Goal: Task Accomplishment & Management: Complete application form

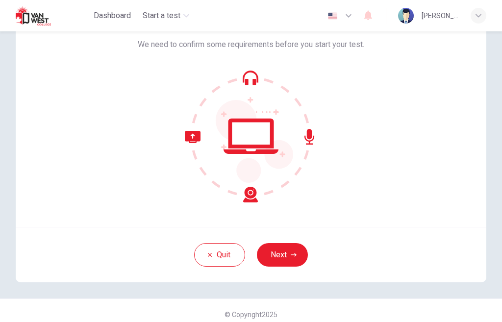
scroll to position [67, 0]
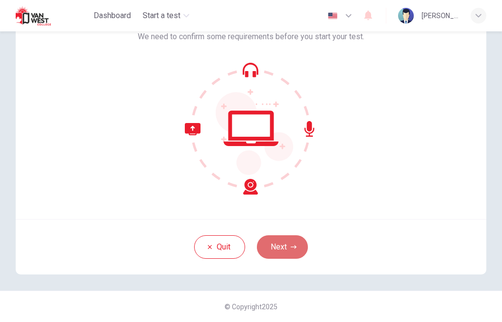
click at [284, 241] on button "Next" at bounding box center [282, 247] width 51 height 24
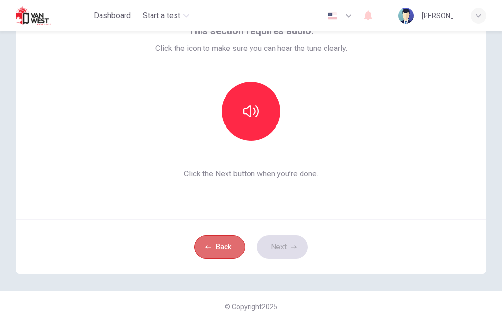
click at [210, 247] on icon "button" at bounding box center [208, 246] width 6 height 3
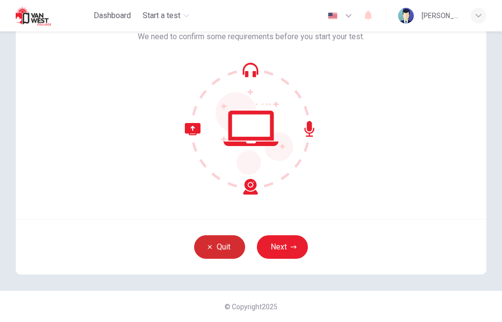
click at [222, 246] on button "Quit" at bounding box center [219, 247] width 51 height 24
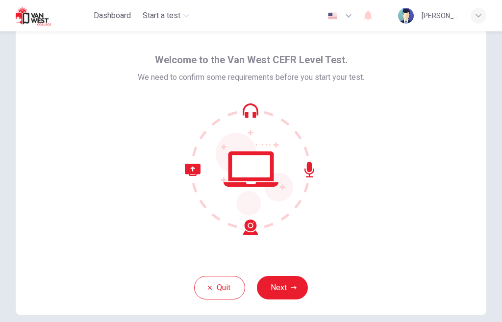
scroll to position [67, 0]
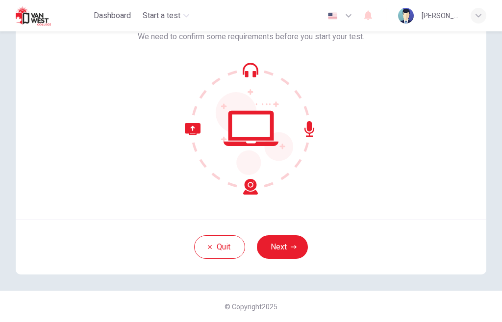
click at [302, 244] on button "Next" at bounding box center [282, 247] width 51 height 24
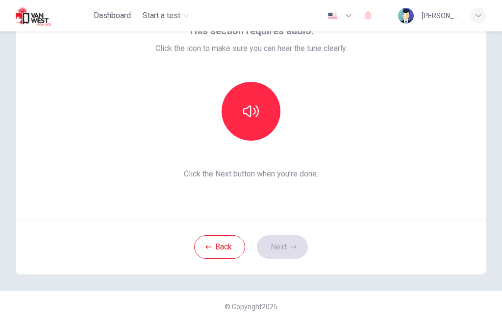
scroll to position [18, 0]
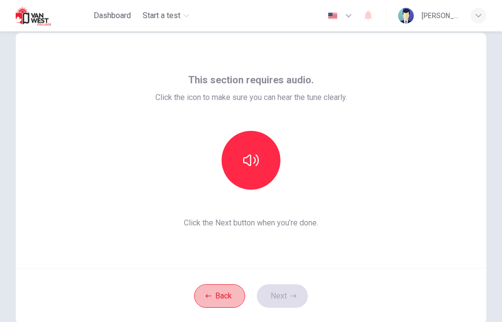
drag, startPoint x: 224, startPoint y: 297, endPoint x: 246, endPoint y: 264, distance: 40.3
click at [224, 297] on button "Back" at bounding box center [219, 296] width 51 height 24
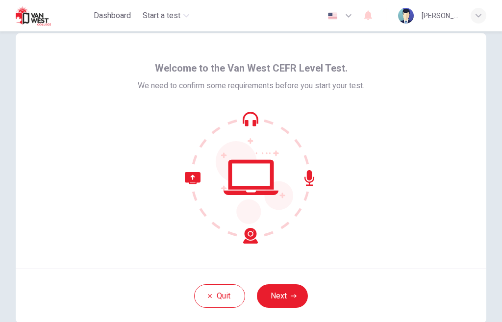
click at [192, 179] on icon at bounding box center [221, 208] width 73 height 72
click at [252, 125] on icon at bounding box center [250, 123] width 11 height 6
click at [252, 169] on icon at bounding box center [251, 177] width 132 height 132
click at [307, 177] on icon at bounding box center [309, 178] width 10 height 16
click at [247, 239] on icon at bounding box center [221, 208] width 73 height 72
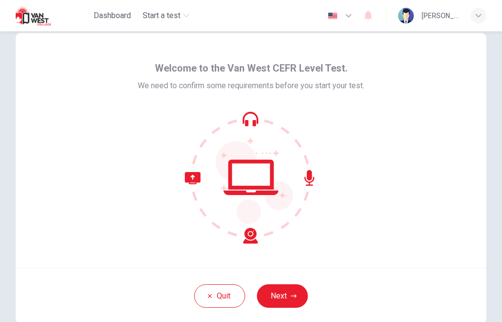
click at [242, 184] on icon at bounding box center [251, 177] width 132 height 132
click at [215, 294] on button "Quit" at bounding box center [219, 296] width 51 height 24
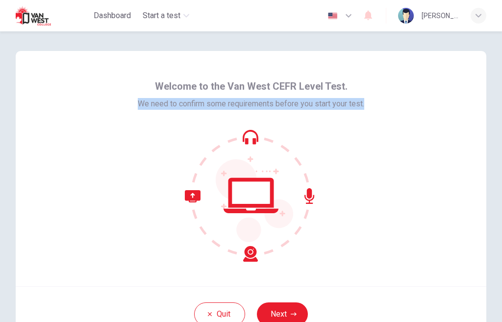
drag, startPoint x: 140, startPoint y: 107, endPoint x: 298, endPoint y: 100, distance: 158.3
click at [362, 111] on div "Welcome to the Van West CEFR Level Test. We need to confirm some requirements b…" at bounding box center [251, 168] width 470 height 235
copy span "We need to confirm some requirements before you start your test."
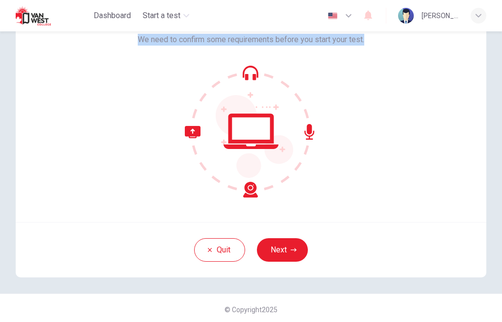
scroll to position [67, 0]
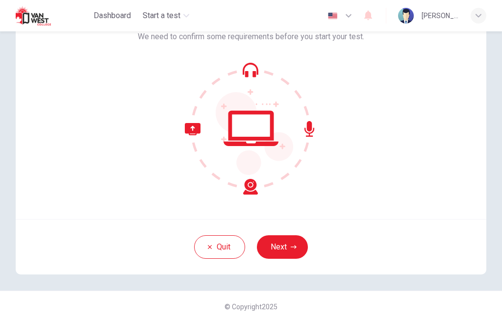
click at [347, 199] on div "Welcome to the Van West CEFR Level Test. We need to confirm some requirements b…" at bounding box center [251, 101] width 470 height 235
drag, startPoint x: 335, startPoint y: 190, endPoint x: 325, endPoint y: 200, distance: 14.2
click at [336, 190] on div at bounding box center [251, 128] width 226 height 132
click at [208, 245] on icon "button" at bounding box center [210, 247] width 6 height 6
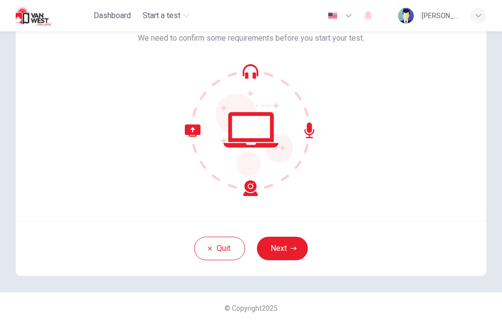
scroll to position [67, 0]
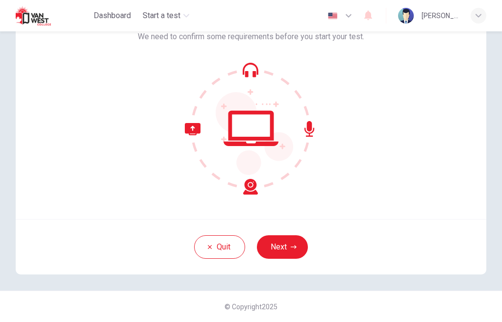
click at [249, 185] on icon at bounding box center [221, 159] width 73 height 72
click at [230, 130] on icon at bounding box center [250, 128] width 55 height 35
click at [190, 133] on icon at bounding box center [221, 159] width 73 height 72
click at [246, 73] on icon at bounding box center [250, 74] width 11 height 6
click at [309, 128] on icon at bounding box center [309, 129] width 10 height 16
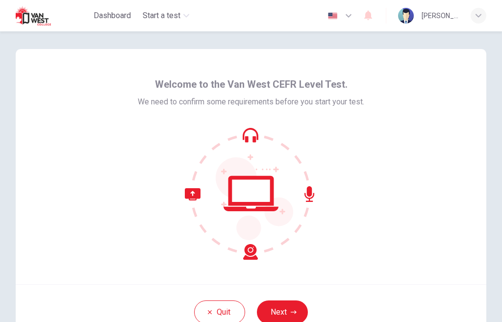
scroll to position [0, 0]
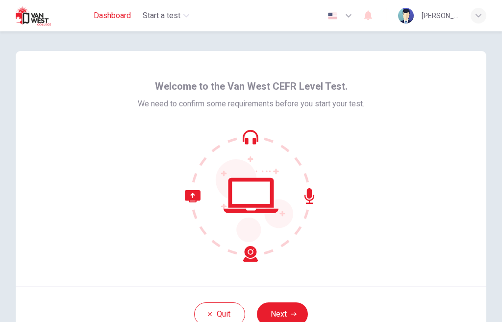
click at [111, 14] on span "Dashboard" at bounding box center [112, 16] width 37 height 12
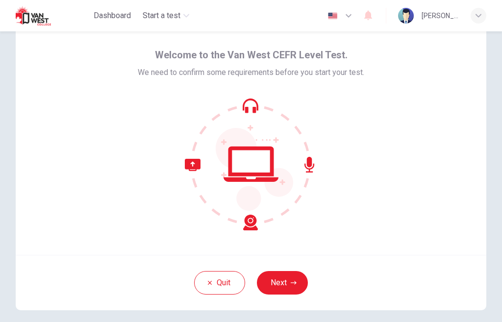
scroll to position [67, 0]
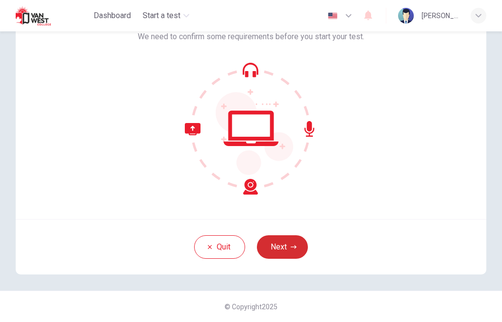
click at [291, 245] on icon "button" at bounding box center [293, 247] width 6 height 6
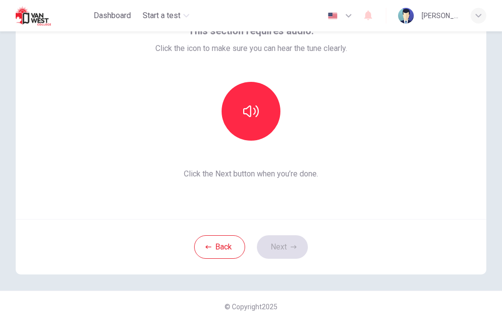
scroll to position [18, 0]
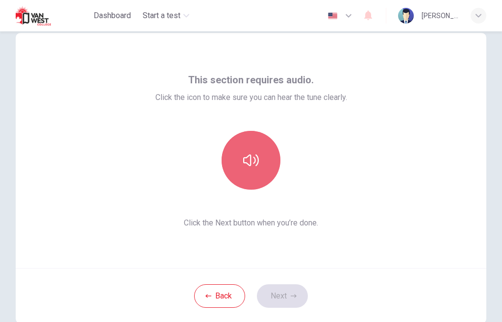
click at [257, 162] on icon "button" at bounding box center [251, 160] width 16 height 12
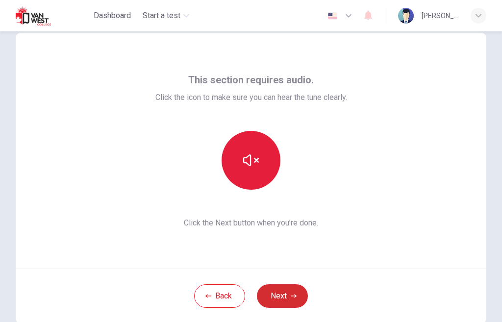
click at [281, 296] on button "Next" at bounding box center [282, 296] width 51 height 24
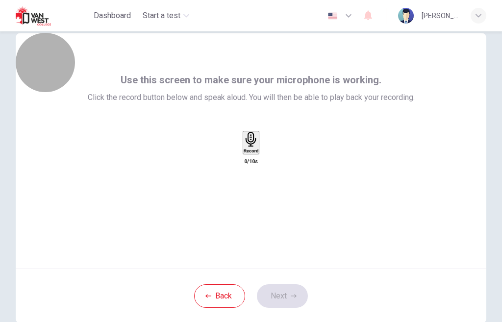
click at [248, 153] on h6 "Record" at bounding box center [250, 150] width 15 height 5
click at [256, 163] on div "Stop" at bounding box center [251, 171] width 10 height 79
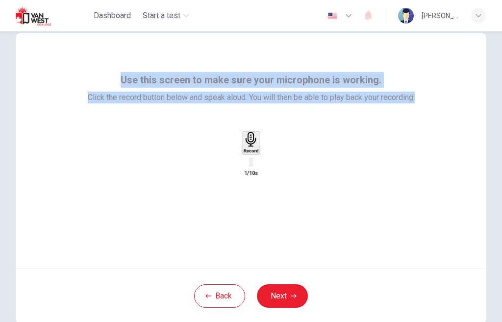
drag, startPoint x: 117, startPoint y: 72, endPoint x: 426, endPoint y: 102, distance: 310.6
click at [426, 102] on div "Use this screen to make sure your microphone is working. Click the record butto…" at bounding box center [251, 150] width 470 height 235
copy div "Use this screen to make sure your microphone is working. Click the record butto…"
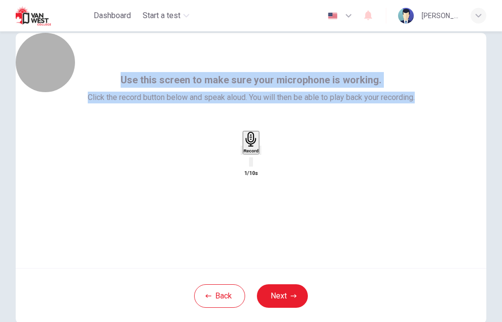
click at [258, 153] on div "Record" at bounding box center [250, 143] width 15 height 22
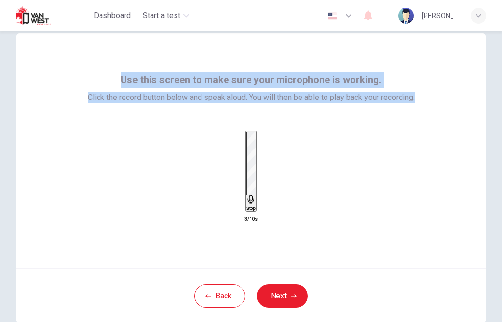
click at [256, 159] on div "Stop" at bounding box center [251, 171] width 10 height 79
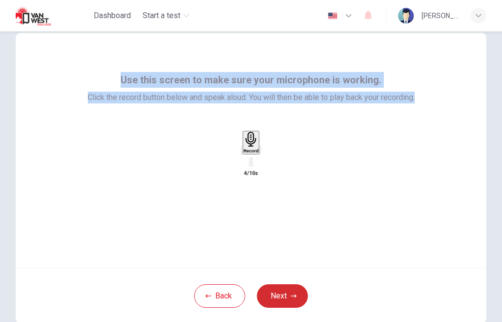
click at [284, 291] on button "Next" at bounding box center [282, 296] width 51 height 24
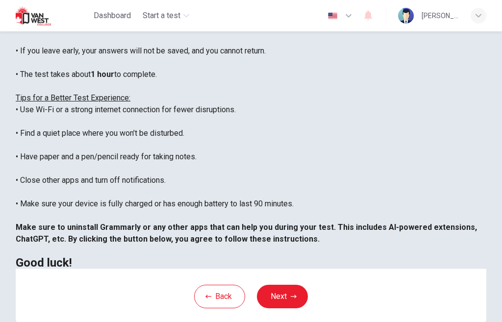
scroll to position [192, 0]
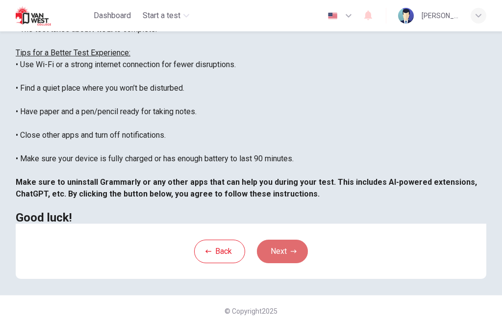
click at [280, 248] on button "Next" at bounding box center [282, 252] width 51 height 24
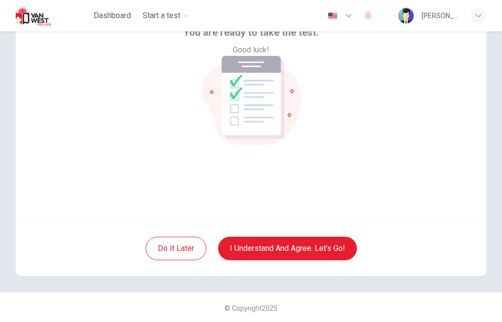
scroll to position [67, 0]
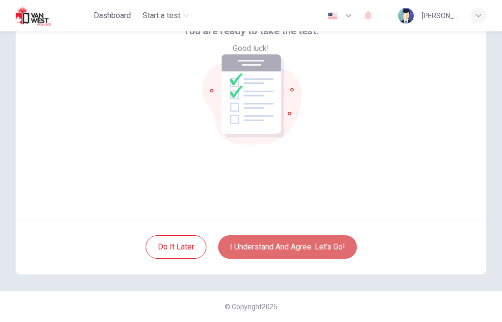
click at [318, 247] on button "I understand and agree. Let’s go!" at bounding box center [287, 247] width 139 height 24
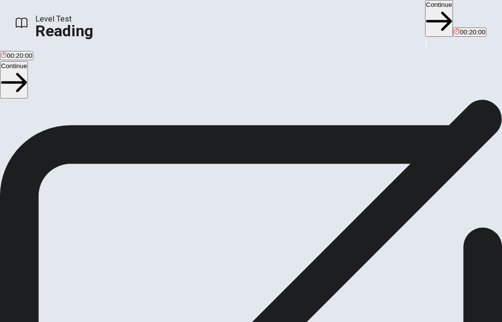
scroll to position [49, 0]
drag, startPoint x: 29, startPoint y: 172, endPoint x: 226, endPoint y: 179, distance: 197.0
click at [226, 179] on div "Reading Section Directions You will read 1 passage . You have 20 minutes to rea…" at bounding box center [251, 167] width 502 height 235
click at [211, 177] on span "You will read 1 passage . You have 20 minutes to read and answer questions. Mos…" at bounding box center [113, 173] width 227 height 221
drag, startPoint x: 38, startPoint y: 176, endPoint x: 221, endPoint y: 179, distance: 183.2
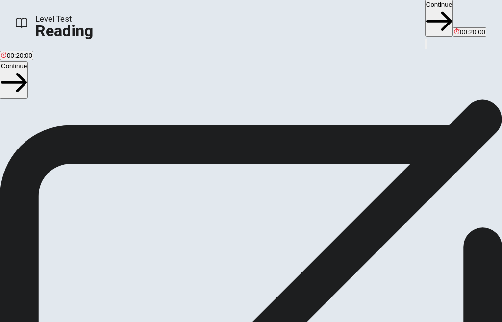
click at [221, 179] on span "You will read 1 passage . You have 20 minutes to read and answer questions. Mos…" at bounding box center [113, 173] width 227 height 221
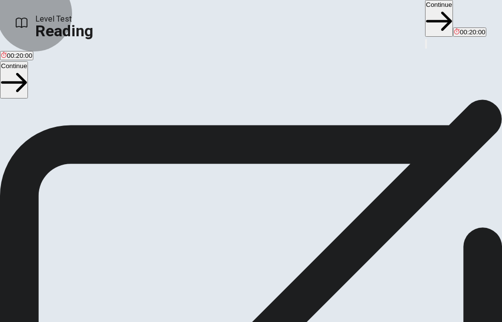
click at [28, 81] on button "Continue" at bounding box center [14, 79] width 28 height 37
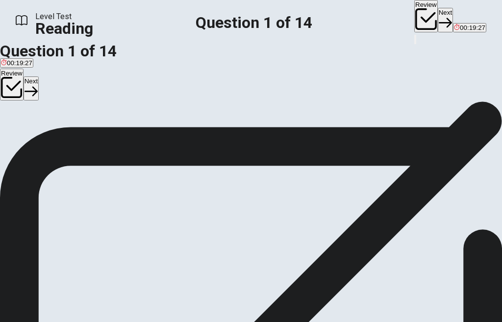
scroll to position [0, 0]
click at [74, 133] on div "B" at bounding box center [152, 129] width 157 height 7
click at [39, 76] on button "Next" at bounding box center [31, 88] width 15 height 24
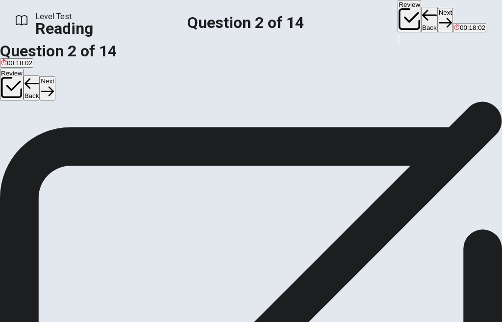
scroll to position [196, 0]
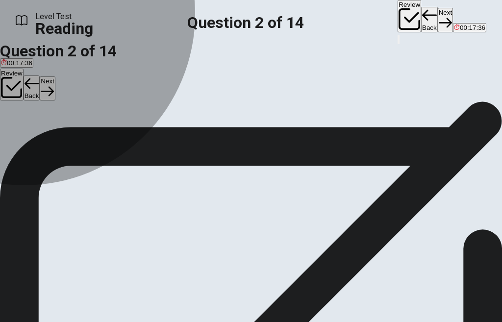
click at [60, 126] on span "reduce" at bounding box center [58, 122] width 20 height 7
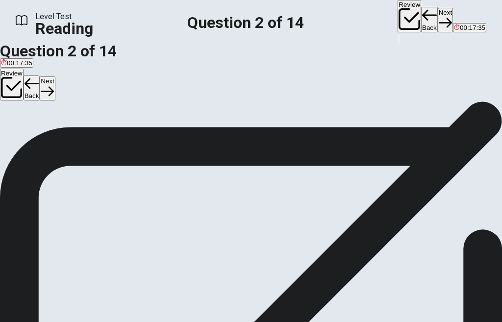
scroll to position [113, 0]
click at [55, 77] on button "Next" at bounding box center [47, 88] width 15 height 24
click at [82, 70] on div "B" at bounding box center [118, 65] width 73 height 7
click at [55, 79] on button "Next" at bounding box center [47, 88] width 15 height 24
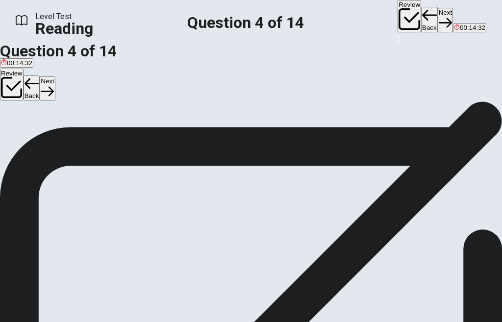
scroll to position [15, 0]
click at [40, 75] on button "Back" at bounding box center [32, 87] width 17 height 25
click at [55, 78] on button "Next" at bounding box center [47, 88] width 15 height 24
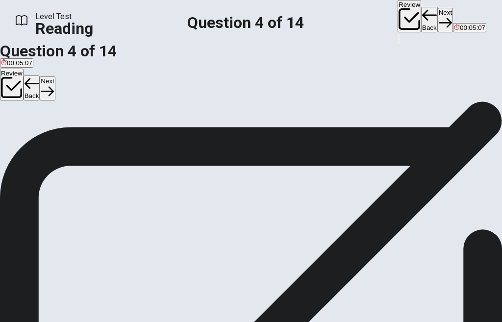
click at [50, 84] on div "A" at bounding box center [42, 80] width 83 height 7
click at [55, 76] on button "Next" at bounding box center [47, 88] width 15 height 24
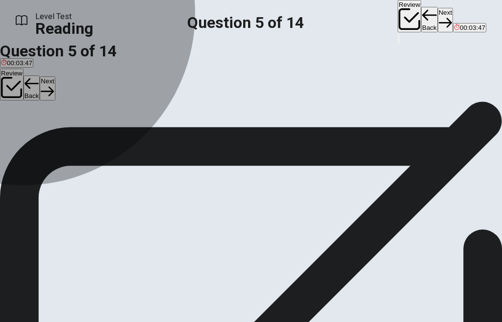
click at [72, 93] on button "C positive" at bounding box center [84, 84] width 24 height 17
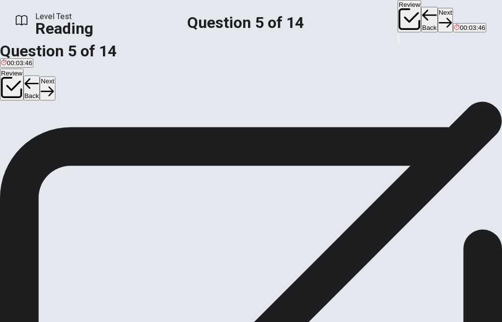
click at [55, 76] on button "Next" at bounding box center [47, 88] width 15 height 24
click at [306, 119] on div "D" at bounding box center [376, 114] width 140 height 7
click at [55, 76] on button "Next" at bounding box center [47, 88] width 15 height 24
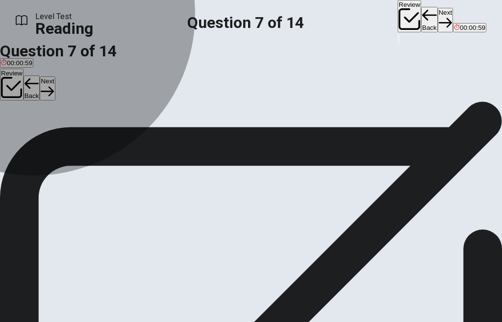
click at [88, 92] on span "By keeping land and oceans cleaner" at bounding box center [140, 87] width 105 height 7
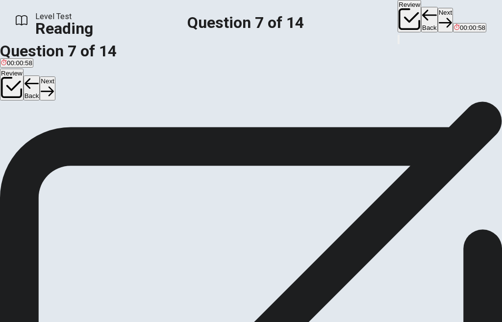
click at [55, 82] on button "Next" at bounding box center [47, 88] width 15 height 24
click at [121, 92] on span "environmentally friendly" at bounding box center [122, 87] width 69 height 7
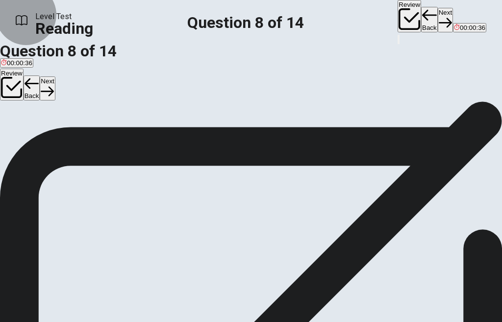
click at [55, 82] on button "Next" at bounding box center [47, 88] width 15 height 24
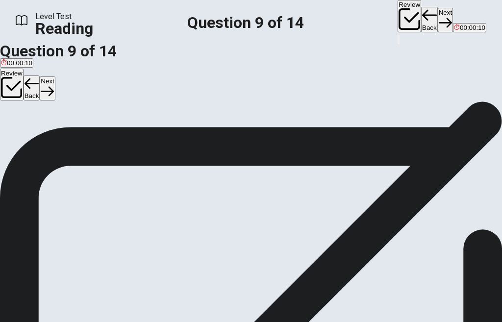
scroll to position [98, 0]
click at [169, 43] on span "Small everyday actions can collectively have a large effect on environmental co…" at bounding box center [260, 38] width 261 height 7
click at [55, 79] on button "Next" at bounding box center [47, 88] width 15 height 24
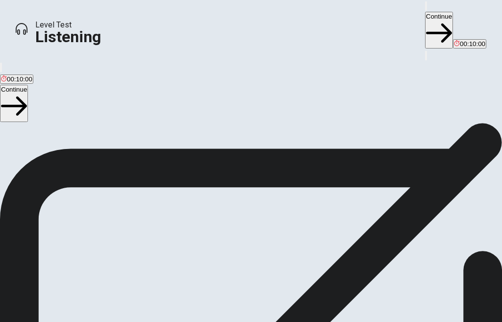
scroll to position [0, 0]
click at [28, 85] on button "Continue" at bounding box center [14, 103] width 28 height 37
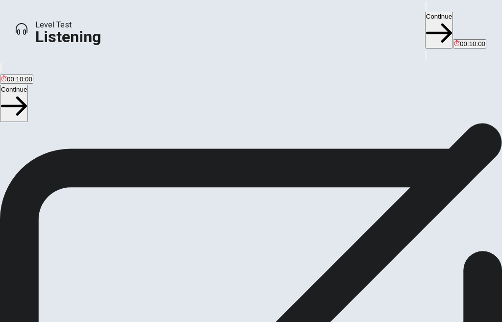
scroll to position [41, 0]
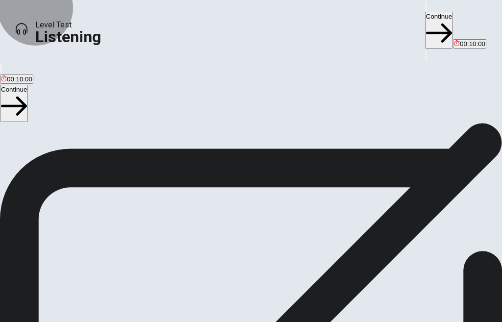
click at [28, 85] on button "Continue" at bounding box center [14, 103] width 28 height 37
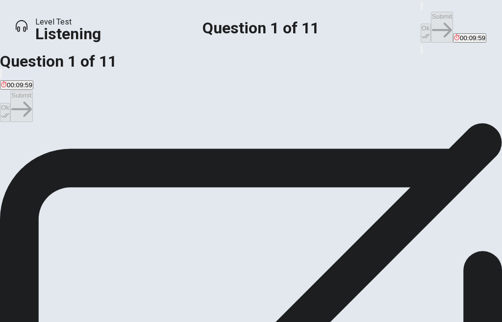
scroll to position [49, 0]
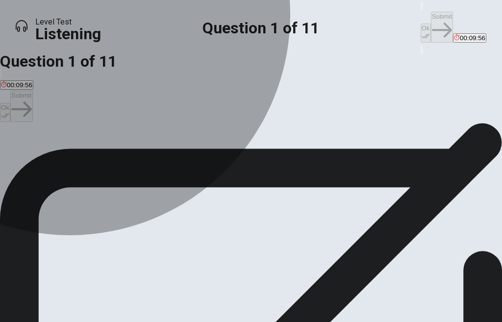
click at [48, 113] on span "A music festival." at bounding box center [24, 109] width 47 height 7
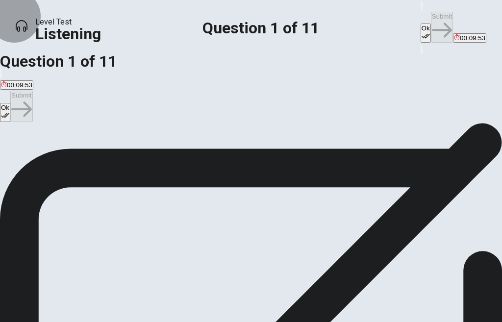
click at [10, 103] on button "Ok" at bounding box center [5, 112] width 10 height 19
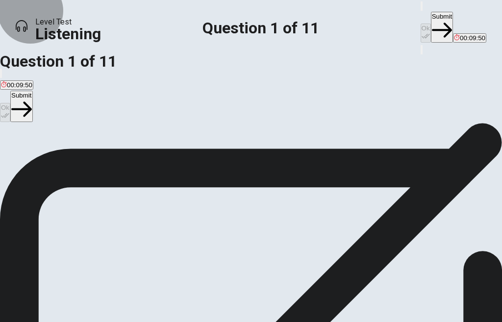
click at [32, 91] on button "Submit" at bounding box center [21, 106] width 22 height 31
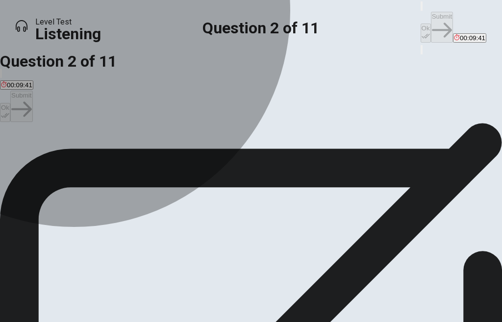
click at [172, 113] on span "The acoustic stage." at bounding box center [144, 109] width 57 height 7
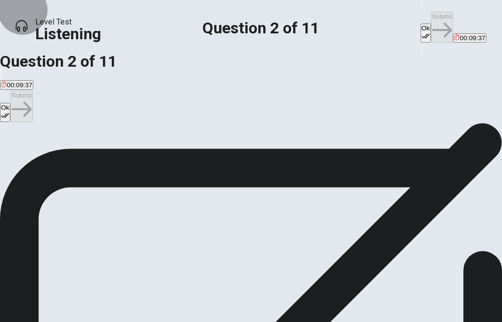
click at [9, 111] on icon "button" at bounding box center [5, 115] width 8 height 8
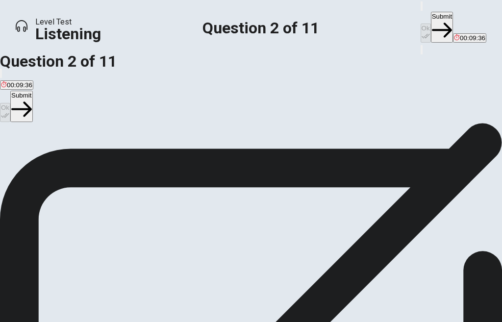
click at [32, 91] on button "Submit" at bounding box center [21, 106] width 22 height 31
click at [104, 113] on span "They thought it was a cool moment." at bounding box center [52, 109] width 103 height 7
click at [234, 113] on span "They preferred the original version." at bounding box center [243, 109] width 101 height 7
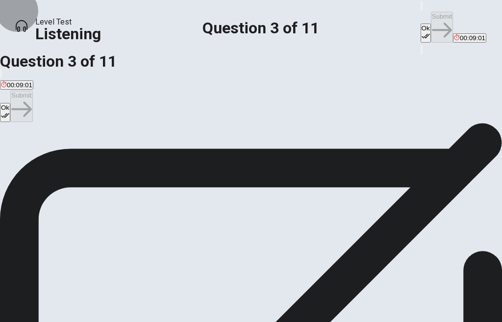
click at [10, 103] on button "Ok" at bounding box center [5, 112] width 10 height 19
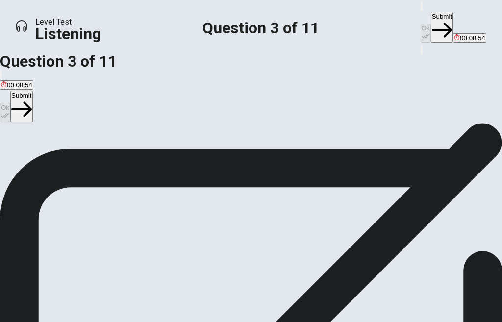
click at [32, 91] on button "Submit" at bounding box center [21, 106] width 22 height 31
click at [103, 113] on span "There was something for everyone." at bounding box center [52, 109] width 102 height 7
click at [456, 91] on div "Ok Submit" at bounding box center [251, 107] width 502 height 32
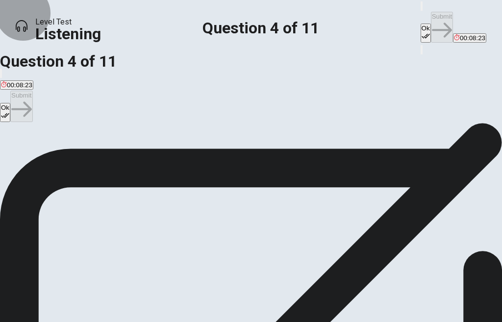
click at [10, 103] on button "Ok" at bounding box center [5, 112] width 10 height 19
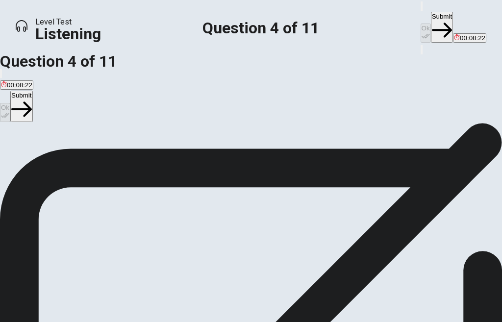
click at [32, 91] on button "Submit" at bounding box center [21, 106] width 22 height 31
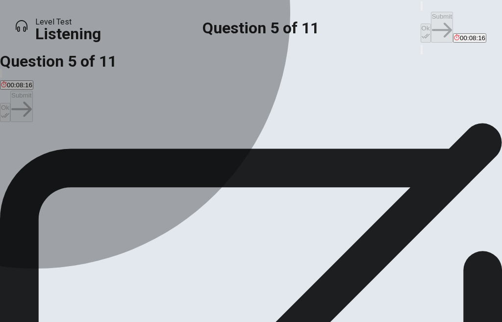
click at [77, 113] on span "Tacos." at bounding box center [67, 109] width 19 height 7
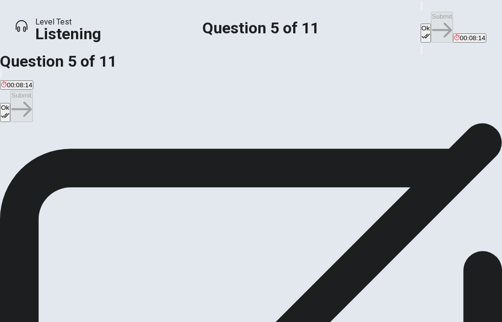
click at [9, 113] on icon "button" at bounding box center [5, 115] width 8 height 5
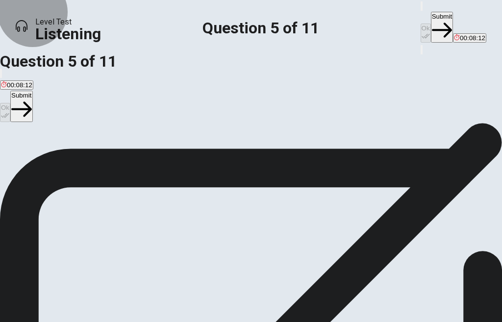
click at [32, 91] on button "Submit" at bounding box center [21, 106] width 22 height 31
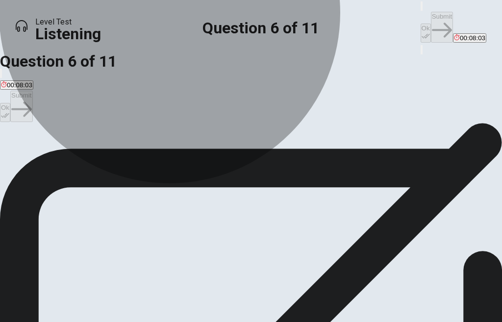
click at [274, 113] on span "That the festival happens more than once a year." at bounding box center [267, 109] width 142 height 7
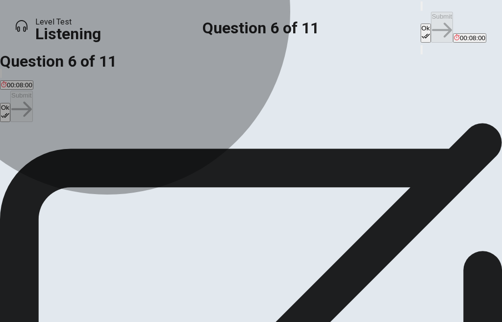
click at [194, 113] on span "That they tried more food." at bounding box center [156, 109] width 75 height 7
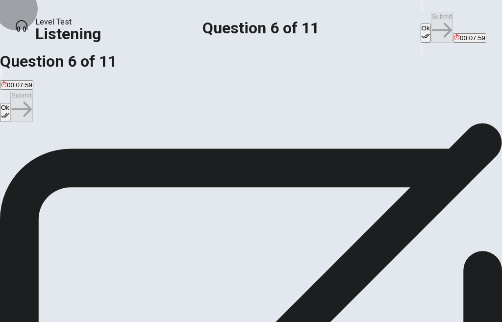
click at [10, 103] on button "Ok" at bounding box center [5, 112] width 10 height 19
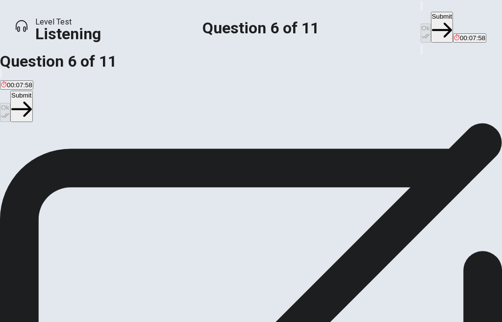
click at [32, 91] on button "Submit" at bounding box center [21, 106] width 22 height 31
click at [209, 113] on span "Attend more music festivals next summer." at bounding box center [148, 109] width 121 height 7
click at [13, 91] on div "Ok Submit" at bounding box center [251, 107] width 502 height 32
click at [10, 103] on button "Ok" at bounding box center [5, 112] width 10 height 19
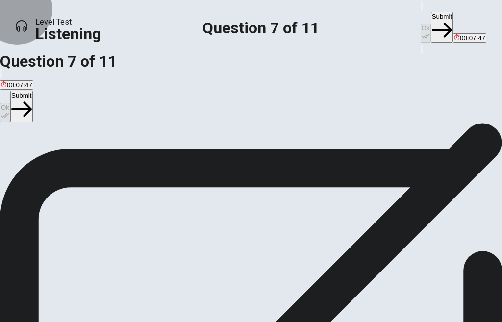
click at [32, 91] on button "Submit" at bounding box center [21, 106] width 22 height 31
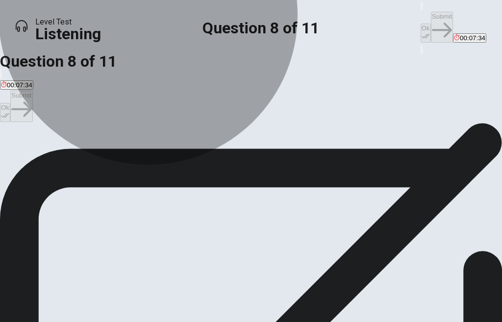
click at [275, 113] on span "They had an amazing time and want to go again." at bounding box center [345, 109] width 141 height 7
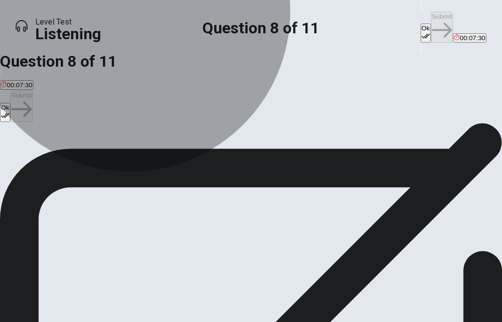
click at [113, 113] on span "They found it too crowded and chaotic." at bounding box center [57, 109] width 112 height 7
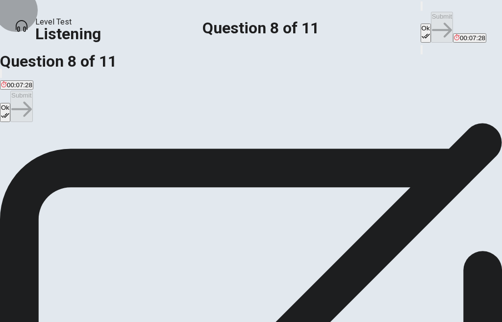
click at [10, 103] on button "Ok" at bounding box center [5, 112] width 10 height 19
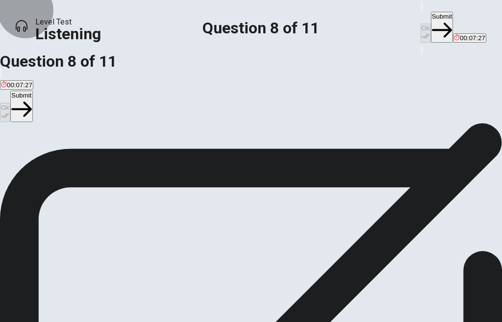
drag, startPoint x: 461, startPoint y: 77, endPoint x: 455, endPoint y: 84, distance: 9.0
click at [32, 91] on button "Submit" at bounding box center [21, 106] width 22 height 31
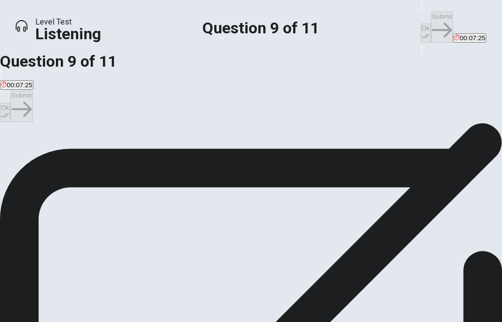
click at [10, 103] on button "Ok" at bounding box center [5, 112] width 10 height 19
click at [32, 91] on button "Submit" at bounding box center [21, 106] width 22 height 31
click at [111, 113] on span "There weren’t many options available." at bounding box center [56, 109] width 110 height 7
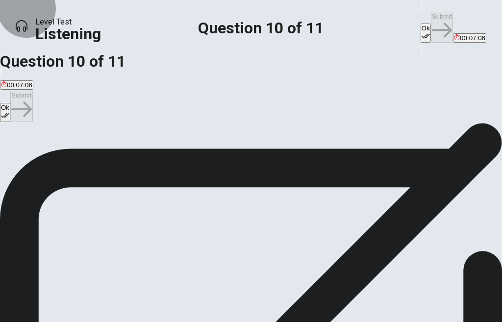
click at [10, 103] on button "Ok" at bounding box center [5, 112] width 10 height 19
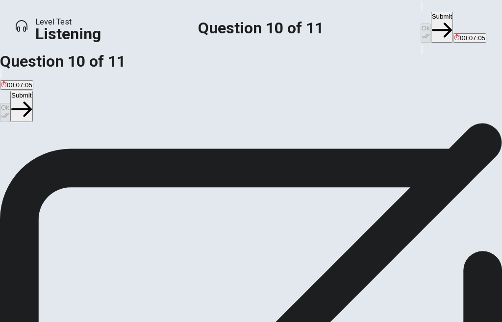
click at [31, 102] on icon "button" at bounding box center [21, 109] width 20 height 15
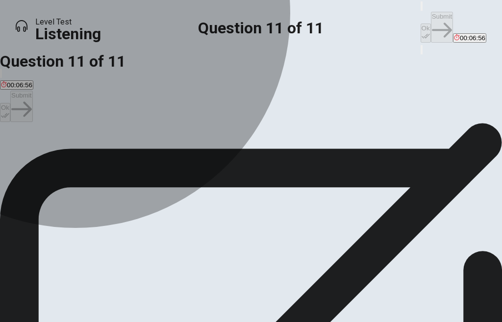
click at [237, 113] on span "Learn to play an instrument." at bounding box center [277, 109] width 81 height 7
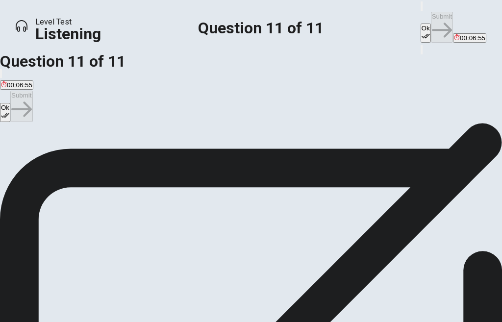
click at [10, 103] on button "Ok" at bounding box center [5, 112] width 10 height 19
drag, startPoint x: 456, startPoint y: 76, endPoint x: 450, endPoint y: 82, distance: 8.0
click at [32, 91] on button "Submit" at bounding box center [21, 106] width 22 height 31
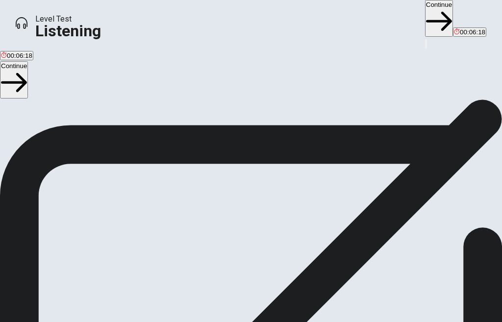
click at [259, 194] on div at bounding box center [251, 302] width 502 height 505
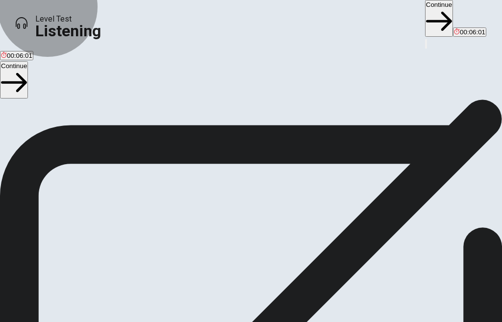
click at [27, 74] on icon "button" at bounding box center [14, 83] width 26 height 26
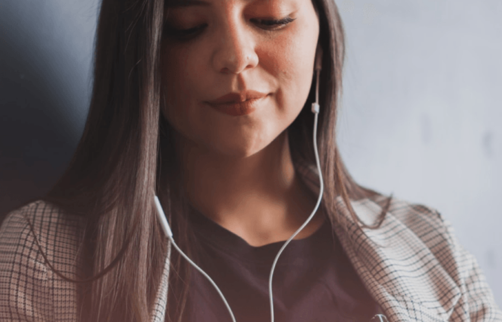
scroll to position [0, 0]
click at [28, 76] on button "Continue" at bounding box center [14, 91] width 28 height 37
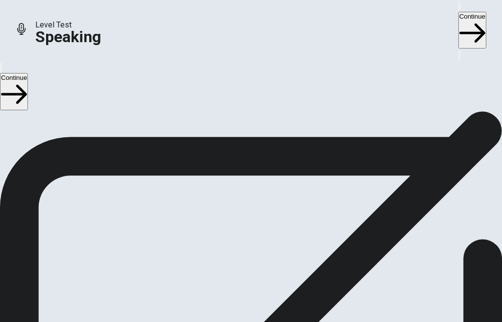
scroll to position [266, 0]
click at [259, 136] on span "Stop Recording" at bounding box center [251, 125] width 35 height 21
click at [262, 40] on div at bounding box center [250, 23] width 29 height 33
click at [253, 88] on button "Record Again" at bounding box center [250, 64] width 41 height 48
click at [268, 137] on div "Stop Recording" at bounding box center [251, 75] width 35 height 124
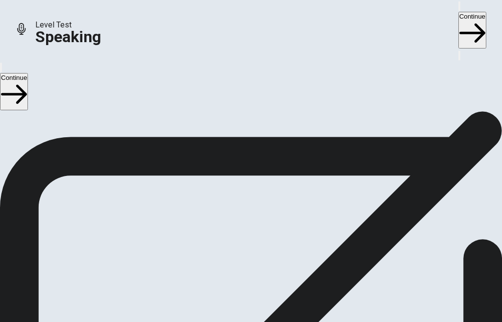
click at [265, 40] on div at bounding box center [250, 23] width 29 height 33
click at [271, 88] on button "Record Again" at bounding box center [250, 64] width 41 height 48
click at [265, 136] on span "Stop Recording" at bounding box center [251, 125] width 35 height 21
click at [249, 88] on icon "Play Audio" at bounding box center [244, 82] width 9 height 12
click at [28, 74] on button "Continue" at bounding box center [14, 91] width 28 height 37
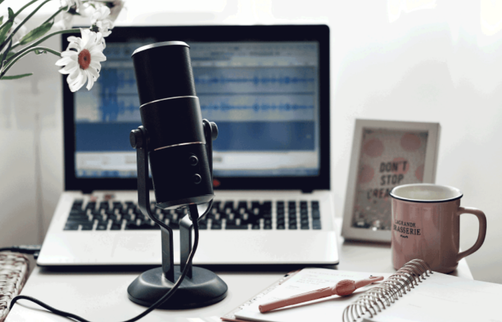
scroll to position [0, 0]
click at [28, 76] on button "Continue" at bounding box center [14, 91] width 28 height 37
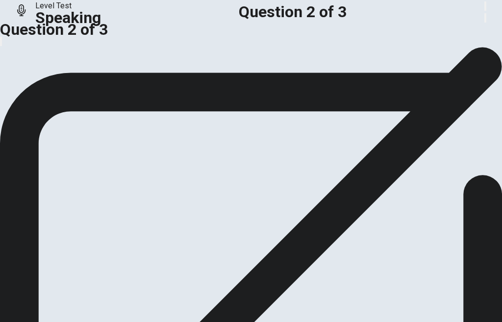
scroll to position [245, 0]
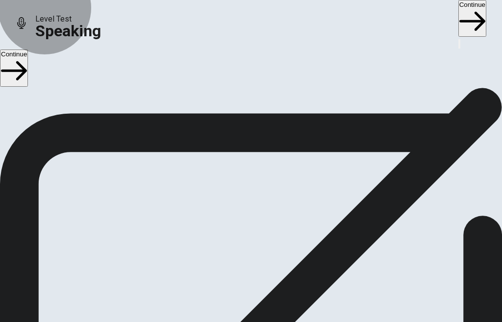
click at [27, 75] on icon "button" at bounding box center [14, 71] width 26 height 26
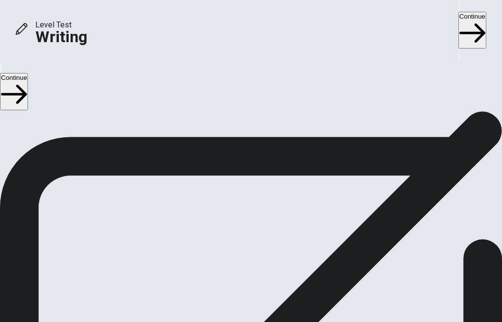
scroll to position [9, 0]
click at [28, 76] on button "Continue" at bounding box center [14, 91] width 28 height 37
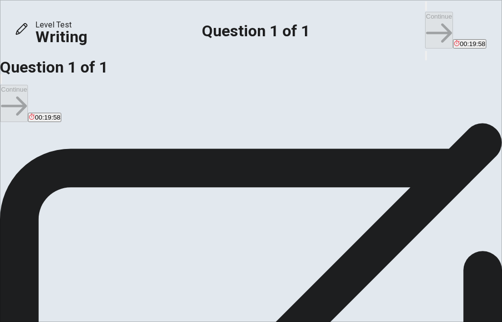
type textarea "L"
drag, startPoint x: 311, startPoint y: 161, endPoint x: 318, endPoint y: 169, distance: 10.4
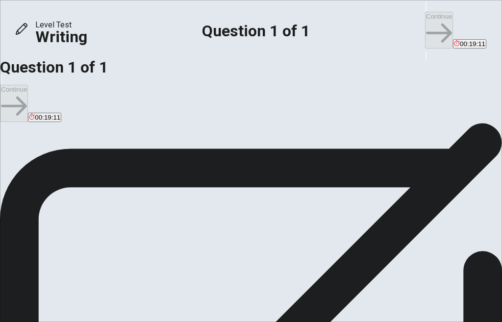
scroll to position [49, 0]
drag, startPoint x: 311, startPoint y: 109, endPoint x: 312, endPoint y: 117, distance: 8.4
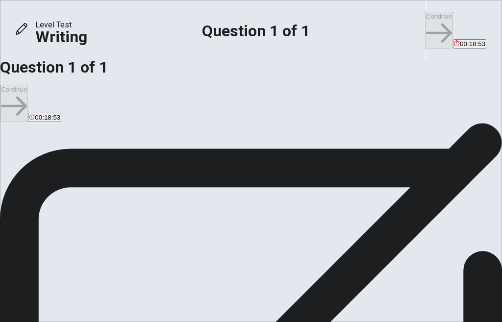
drag, startPoint x: 385, startPoint y: 110, endPoint x: 384, endPoint y: 125, distance: 15.7
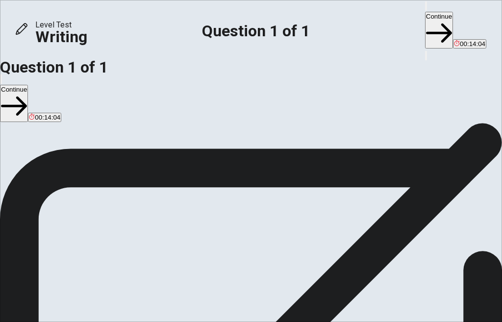
scroll to position [0, 0]
drag, startPoint x: 410, startPoint y: 157, endPoint x: 354, endPoint y: 170, distance: 58.0
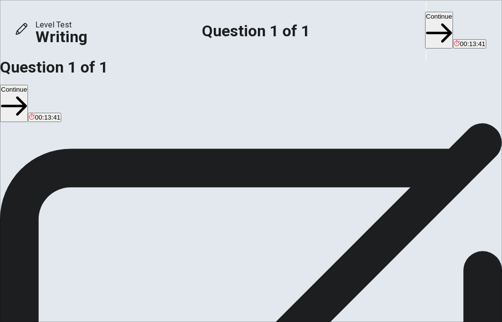
drag, startPoint x: 326, startPoint y: 226, endPoint x: 327, endPoint y: 239, distance: 12.8
drag, startPoint x: 295, startPoint y: 237, endPoint x: 316, endPoint y: 235, distance: 21.2
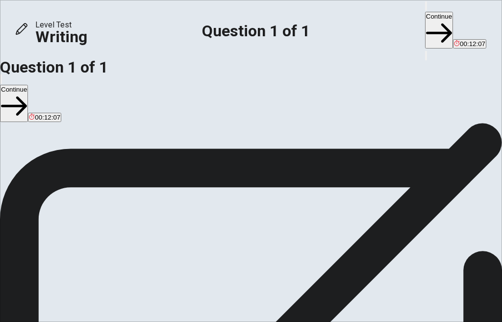
drag, startPoint x: 356, startPoint y: 238, endPoint x: 361, endPoint y: 243, distance: 8.0
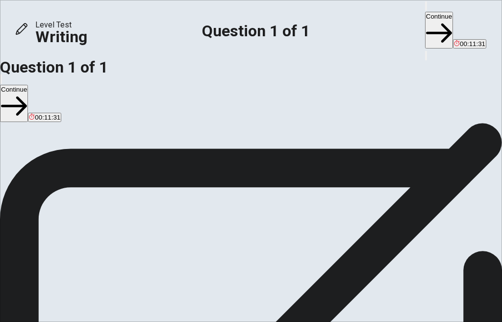
drag, startPoint x: 400, startPoint y: 240, endPoint x: 402, endPoint y: 252, distance: 12.3
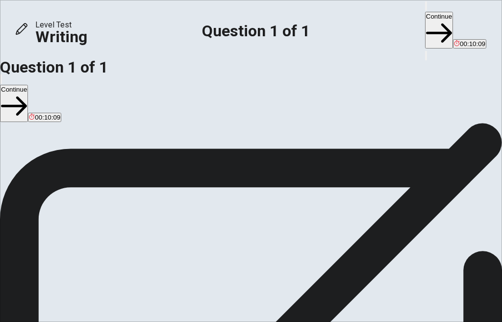
drag, startPoint x: 380, startPoint y: 248, endPoint x: 386, endPoint y: 260, distance: 12.7
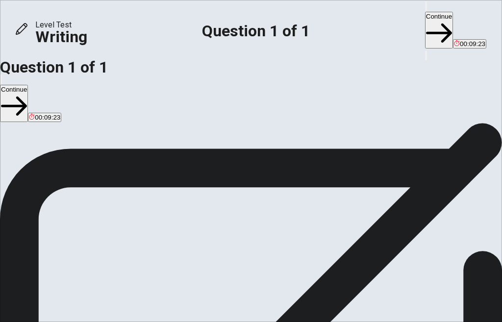
drag, startPoint x: 298, startPoint y: 258, endPoint x: 295, endPoint y: 263, distance: 5.7
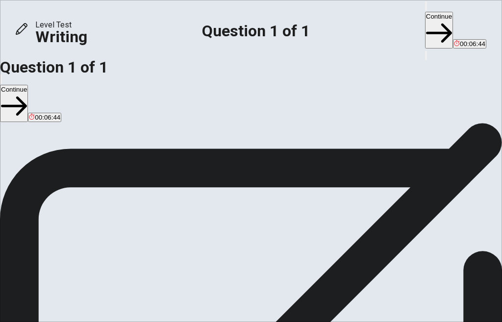
drag, startPoint x: 307, startPoint y: 234, endPoint x: 313, endPoint y: 244, distance: 12.4
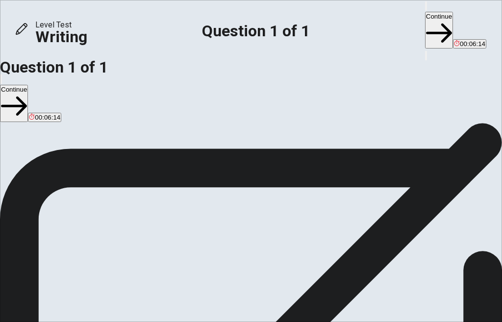
drag, startPoint x: 271, startPoint y: 110, endPoint x: 387, endPoint y: 221, distance: 160.4
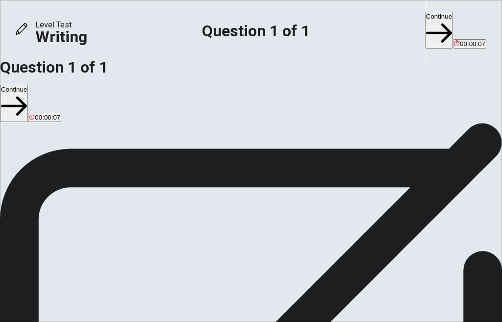
type textarea "sometimes, social media make it easier stay connected with friend. For example …"
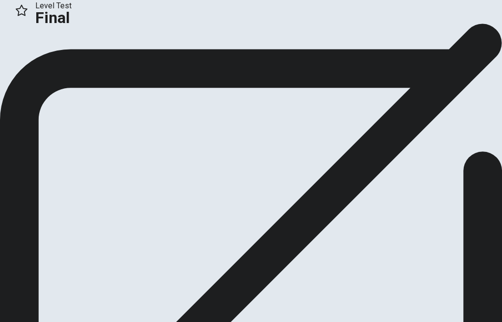
scroll to position [35, 0]
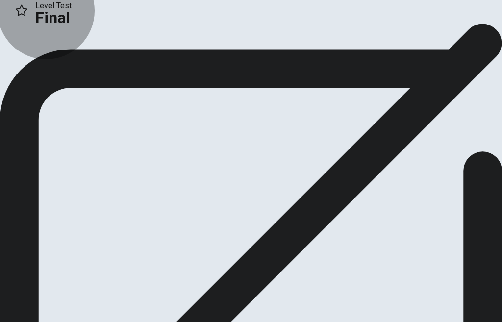
click at [41, 35] on icon "button" at bounding box center [36, 30] width 10 height 10
